Goal: Find specific page/section: Find specific page/section

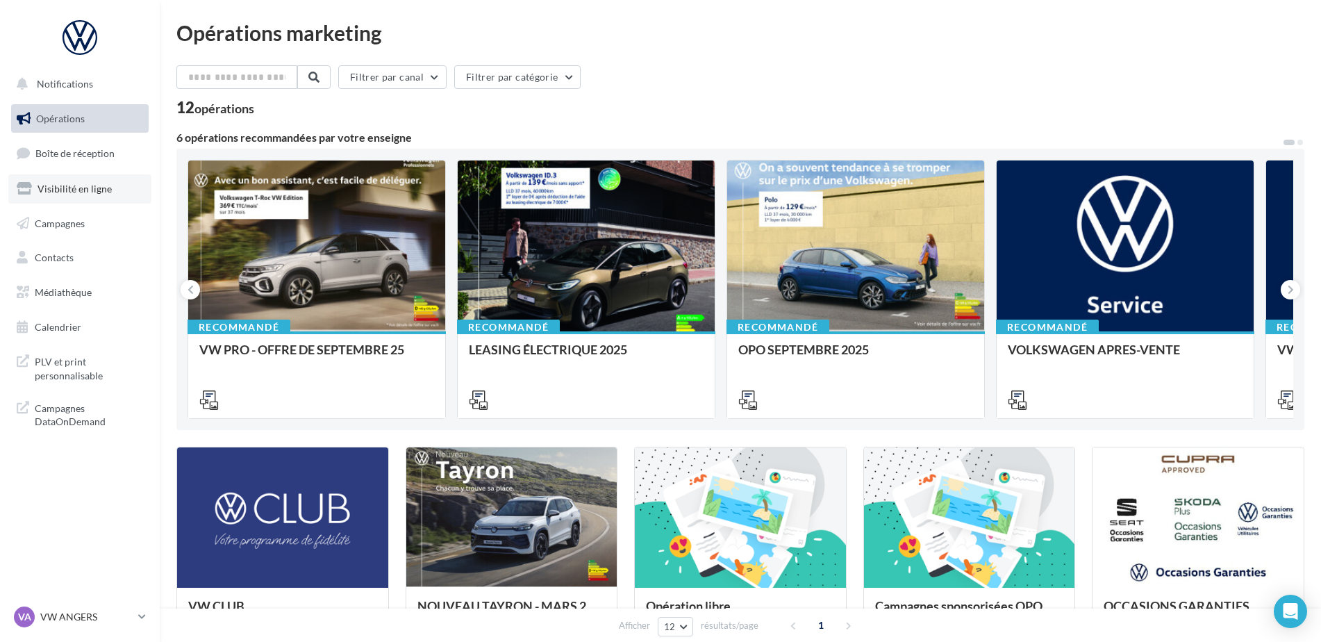
click at [75, 194] on span "Visibilité en ligne" at bounding box center [75, 189] width 74 height 12
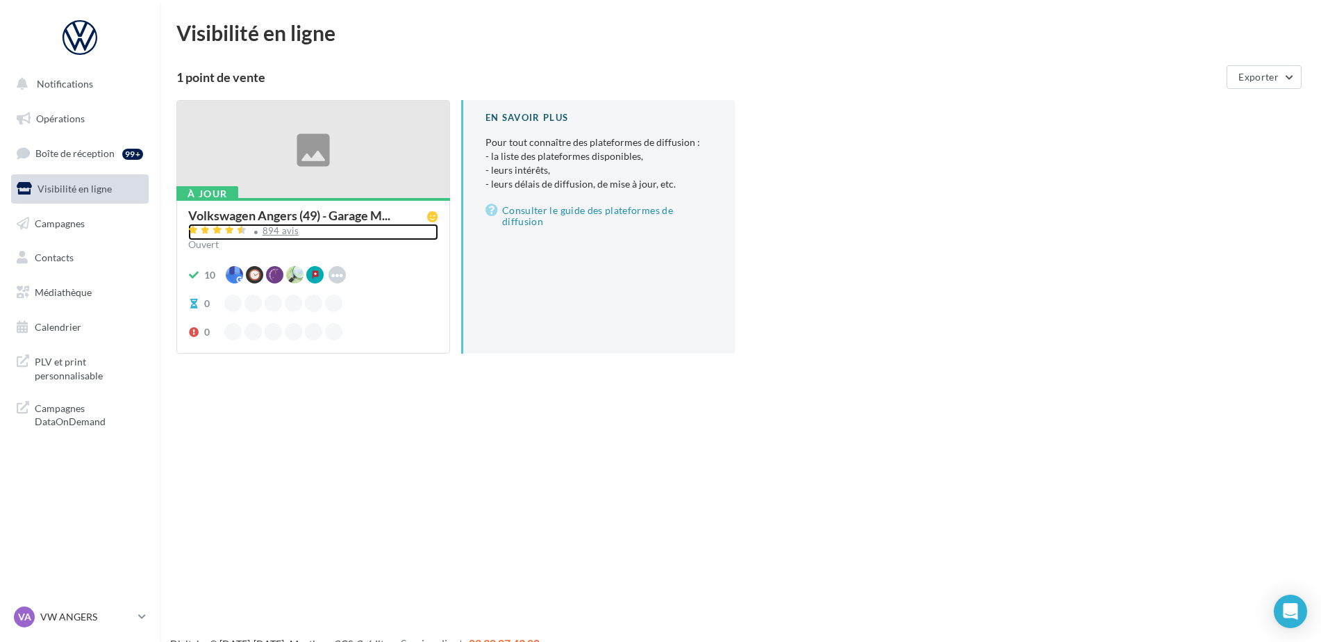
click at [268, 234] on div "894 avis" at bounding box center [281, 230] width 37 height 9
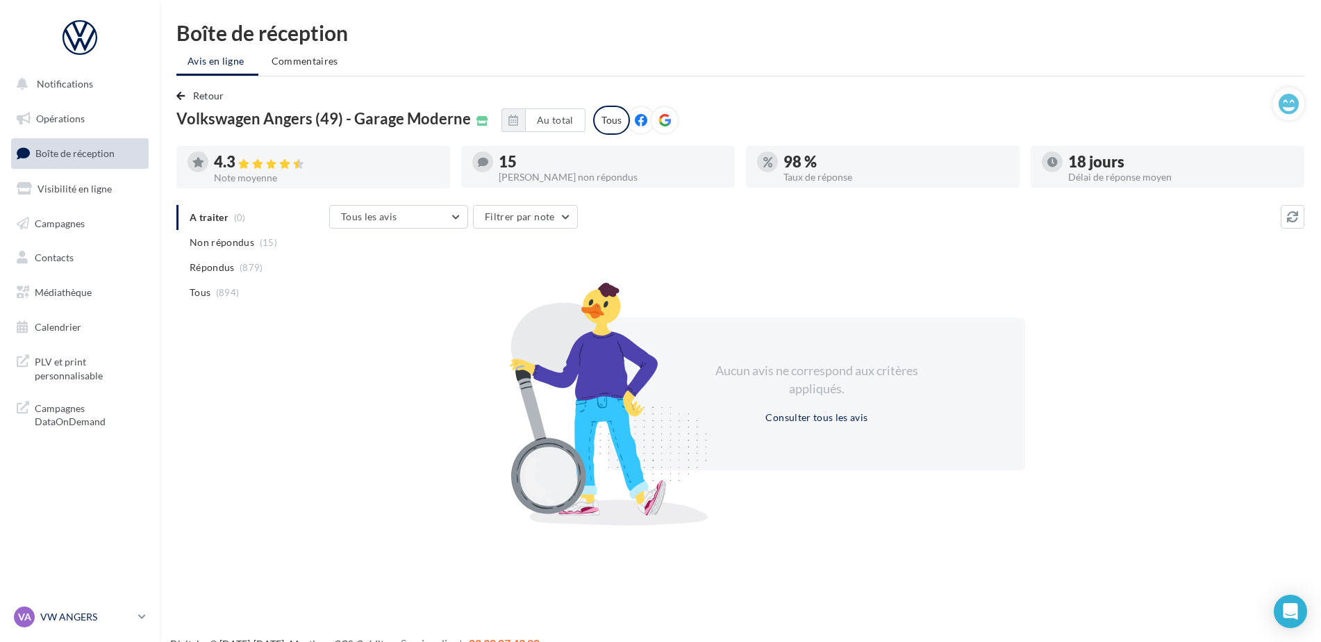
click at [88, 614] on p "VW ANGERS" at bounding box center [86, 617] width 92 height 14
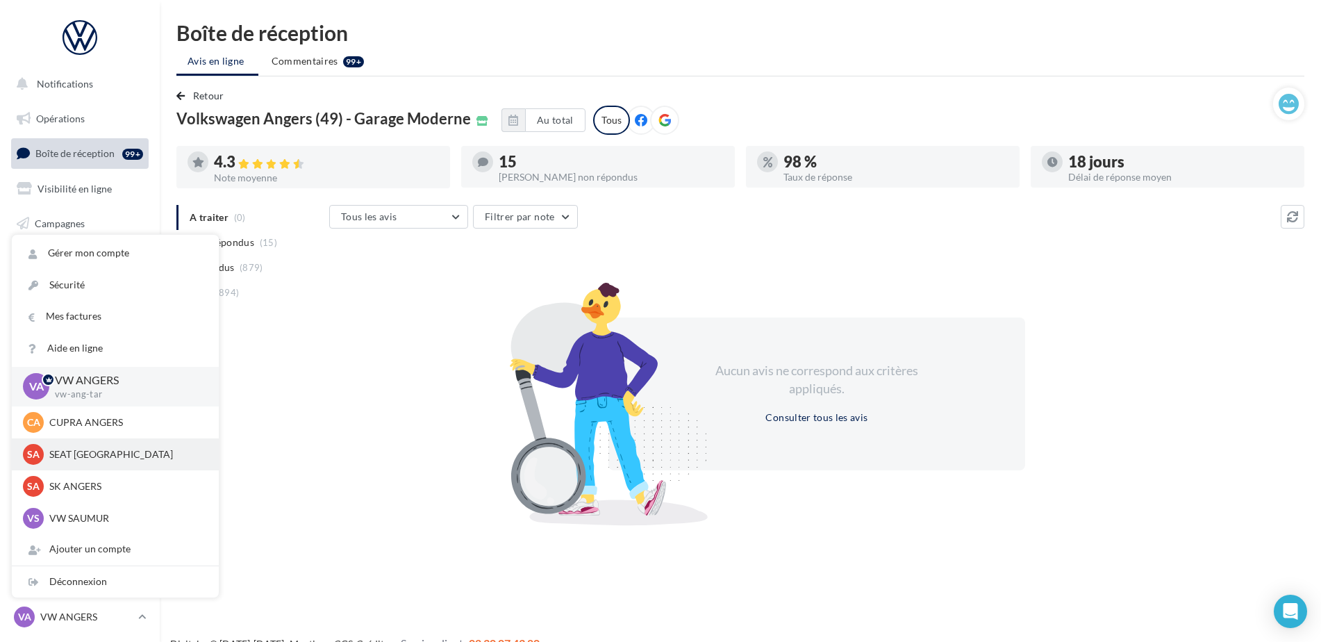
click at [84, 451] on p "SEAT [GEOGRAPHIC_DATA]" at bounding box center [125, 454] width 153 height 14
